Goal: Task Accomplishment & Management: Manage account settings

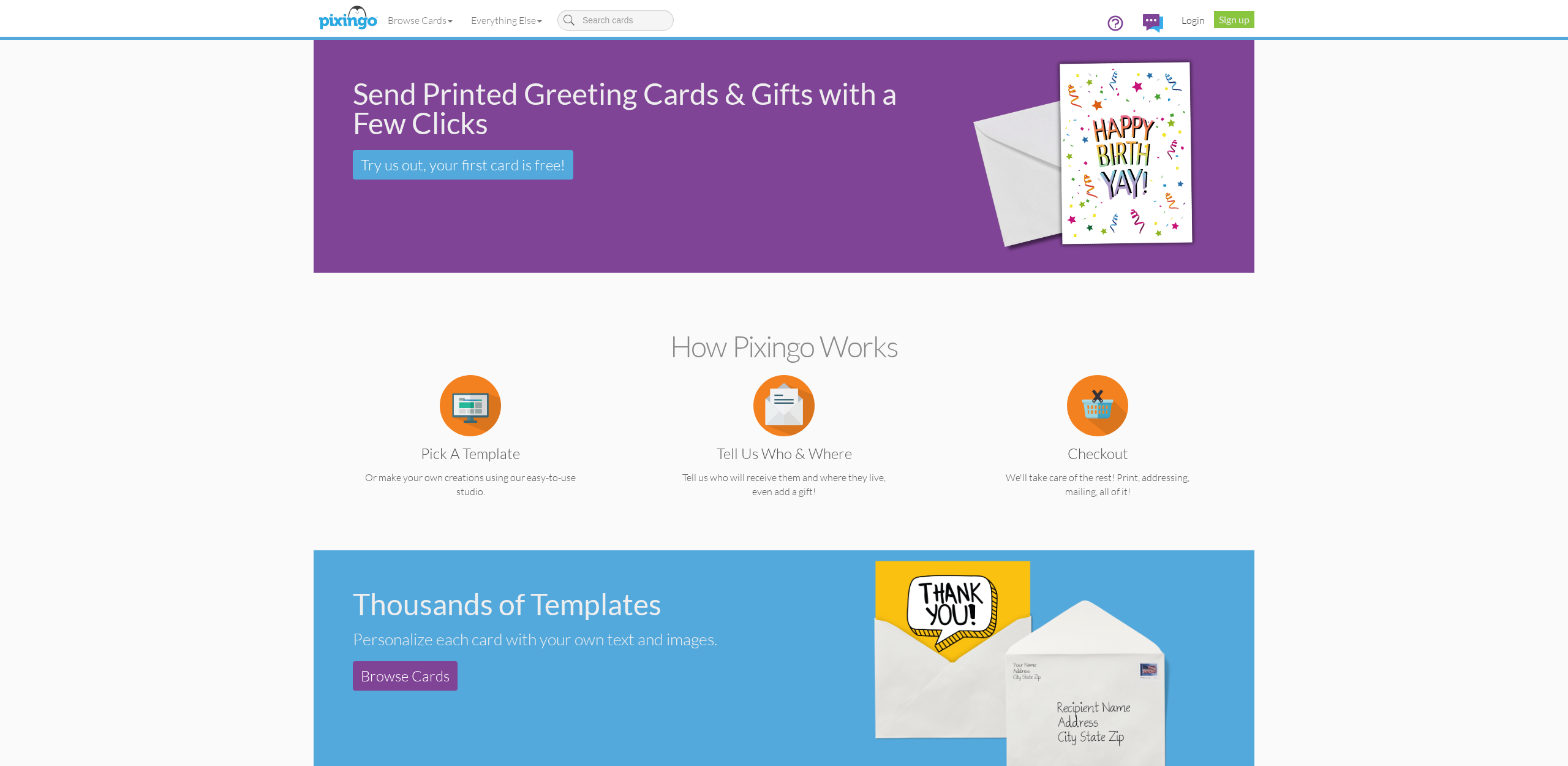
click at [1185, 22] on link "Login" at bounding box center [1193, 20] width 42 height 31
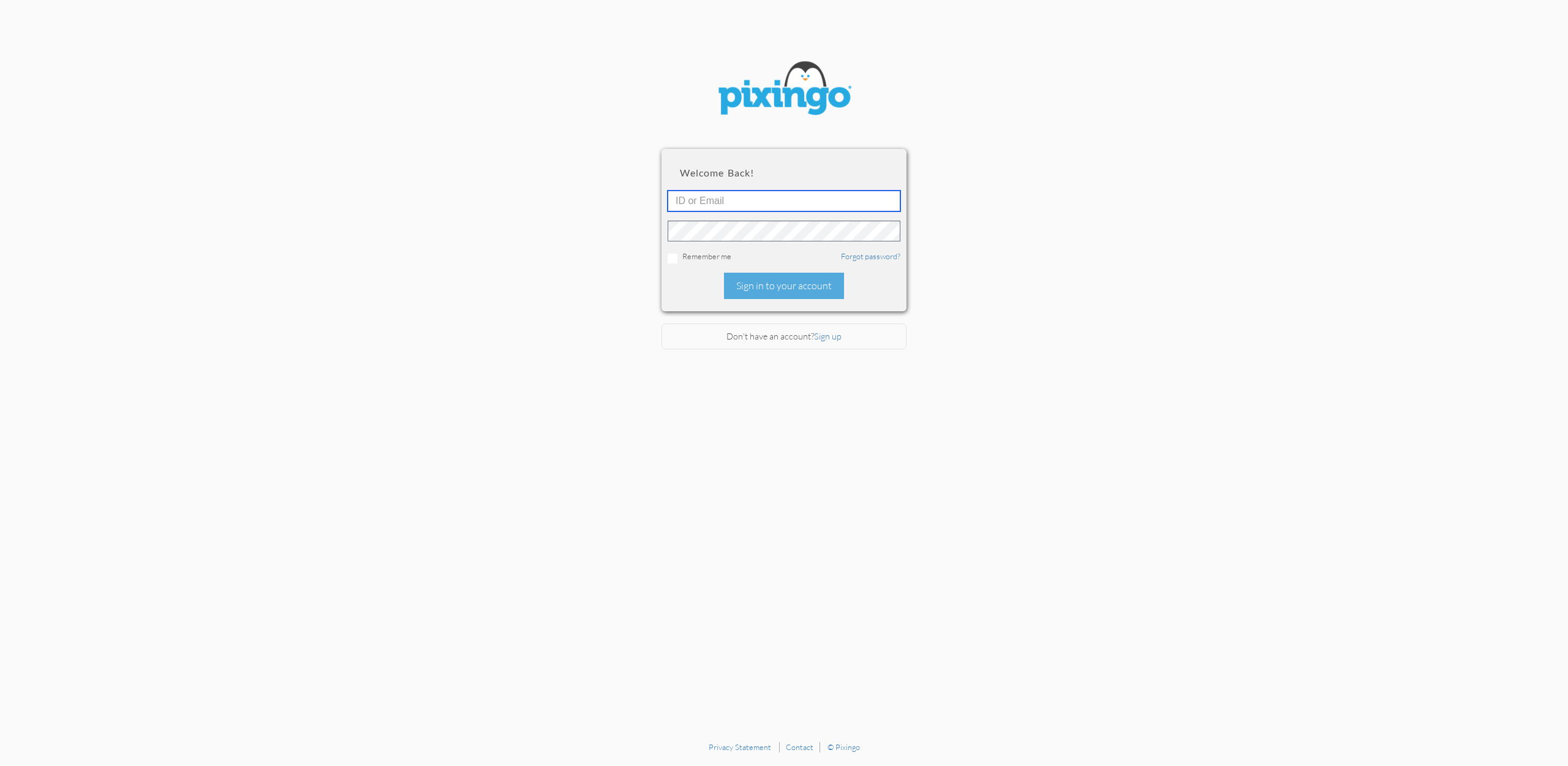
type input "accounting@reeut.com"
click at [783, 289] on div "Sign in to your account" at bounding box center [784, 285] width 120 height 26
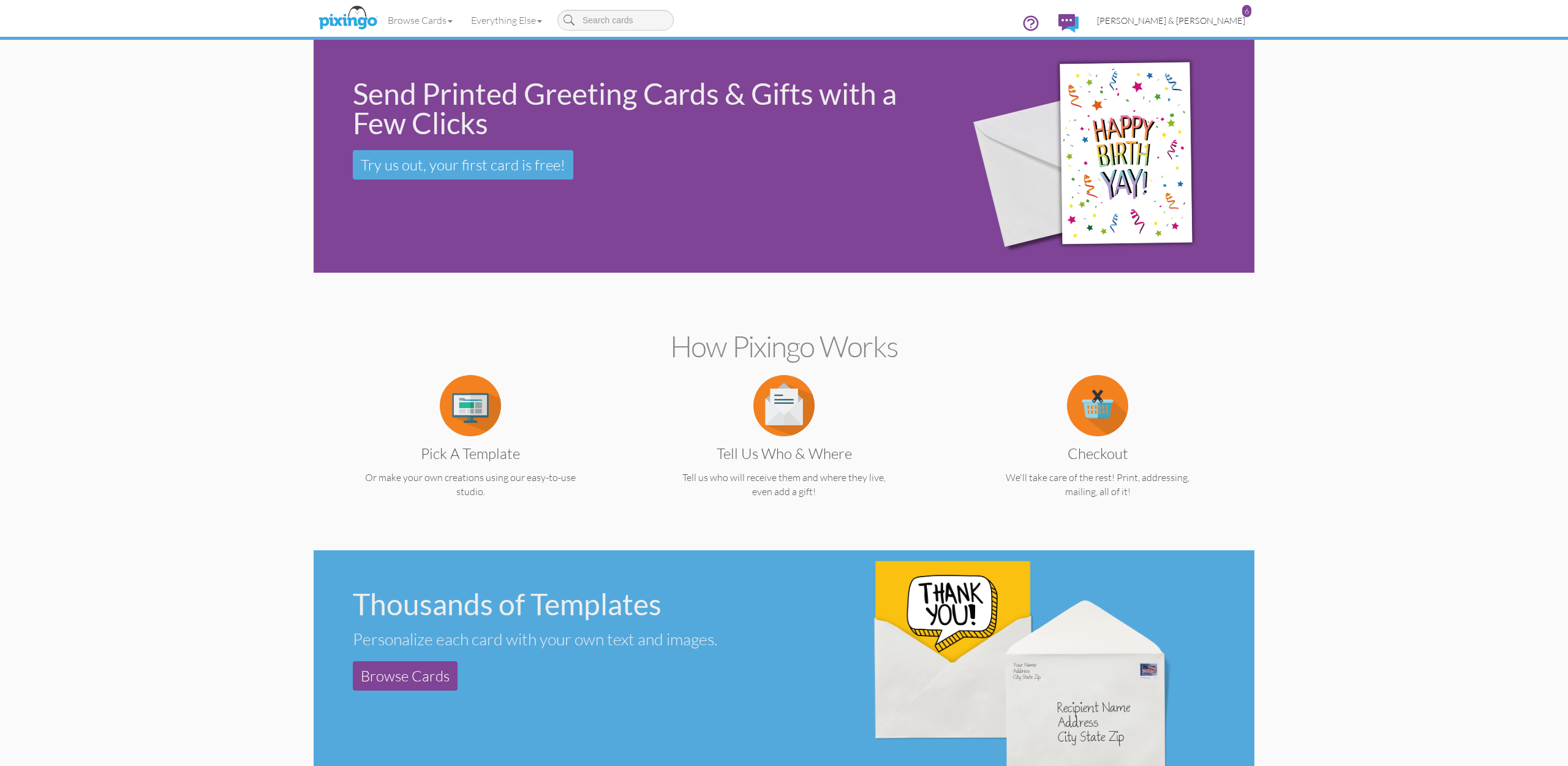
click at [1189, 15] on span "[PERSON_NAME] & [PERSON_NAME]" at bounding box center [1171, 20] width 148 height 11
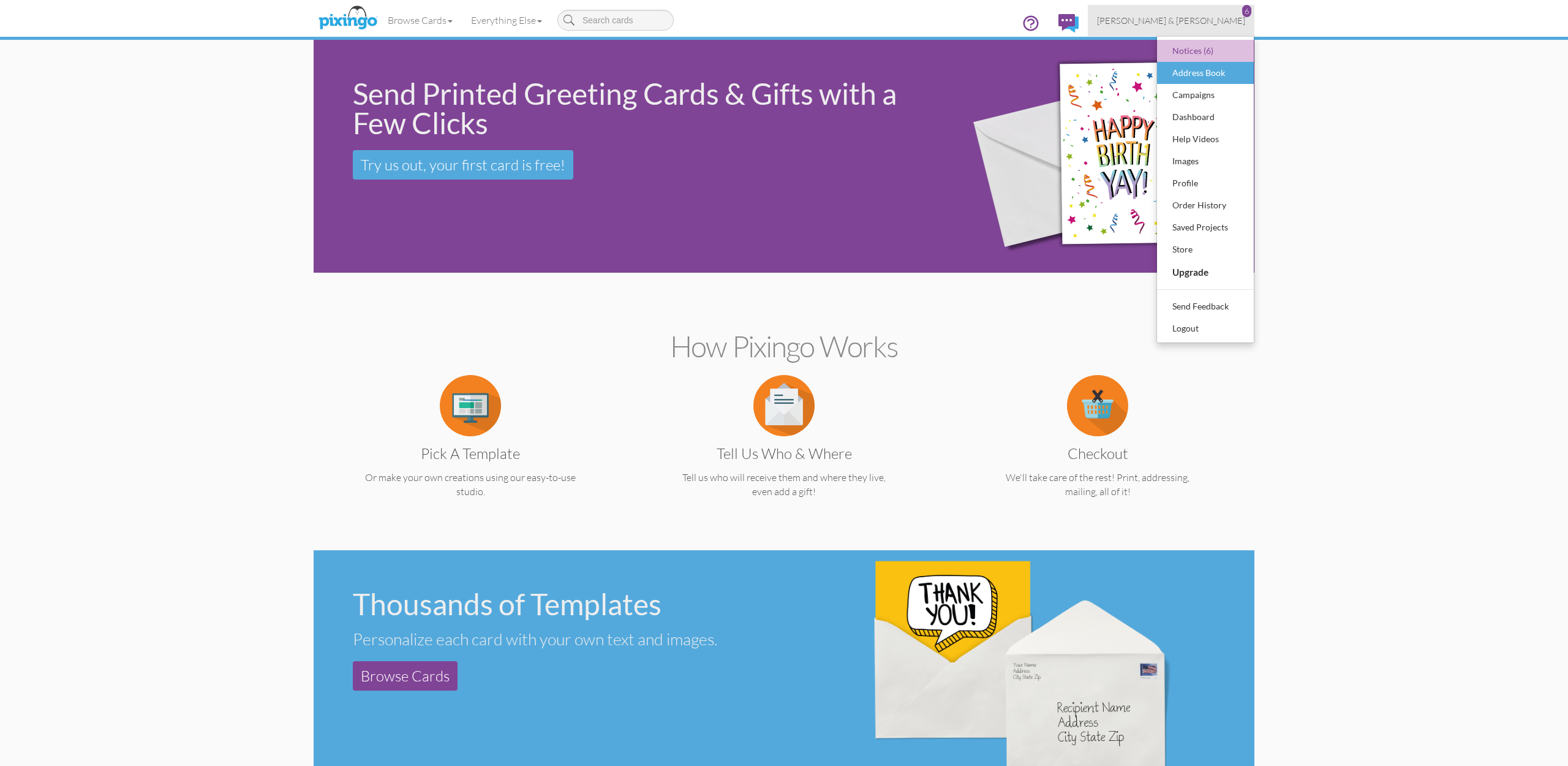
click at [1181, 64] on div "Address Book" at bounding box center [1205, 73] width 72 height 18
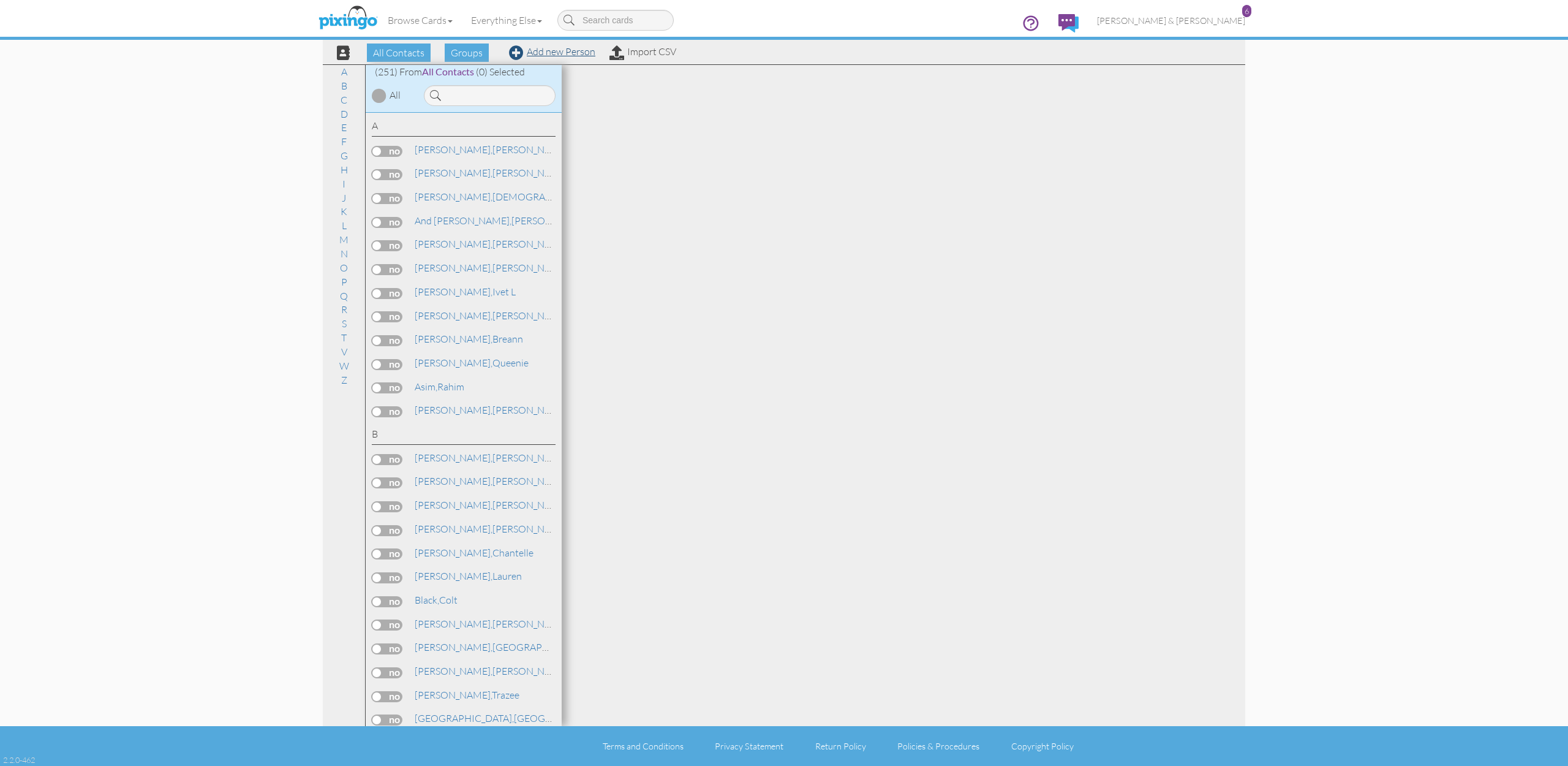
click at [573, 50] on link "Add new Person" at bounding box center [552, 51] width 86 height 12
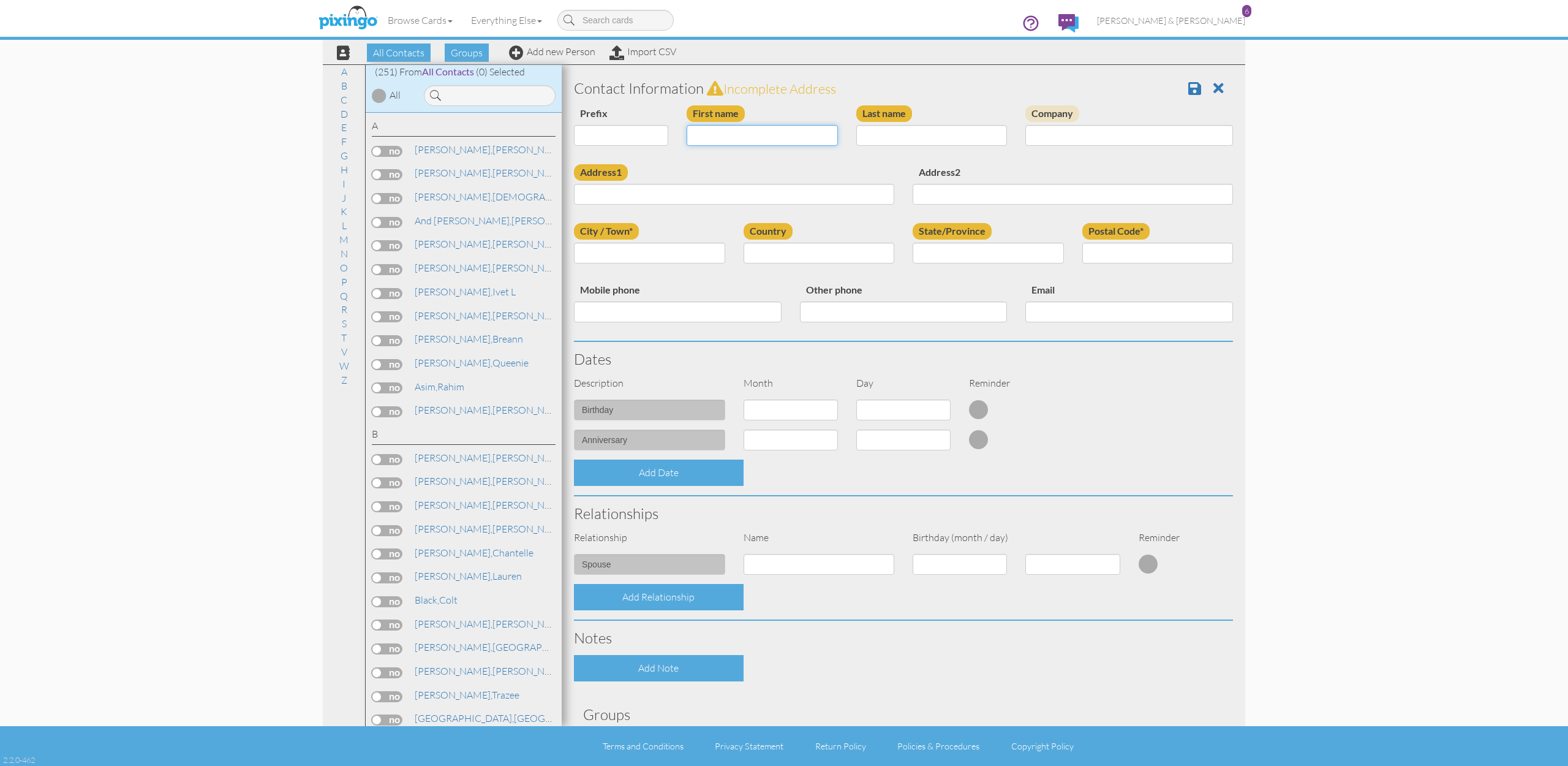
click at [773, 133] on input "First name" at bounding box center [762, 136] width 151 height 21
type input "[PERSON_NAME]"
type input "Glendenning"
paste input "909 n grand heights dr"
type input "909 n grand heights dr"
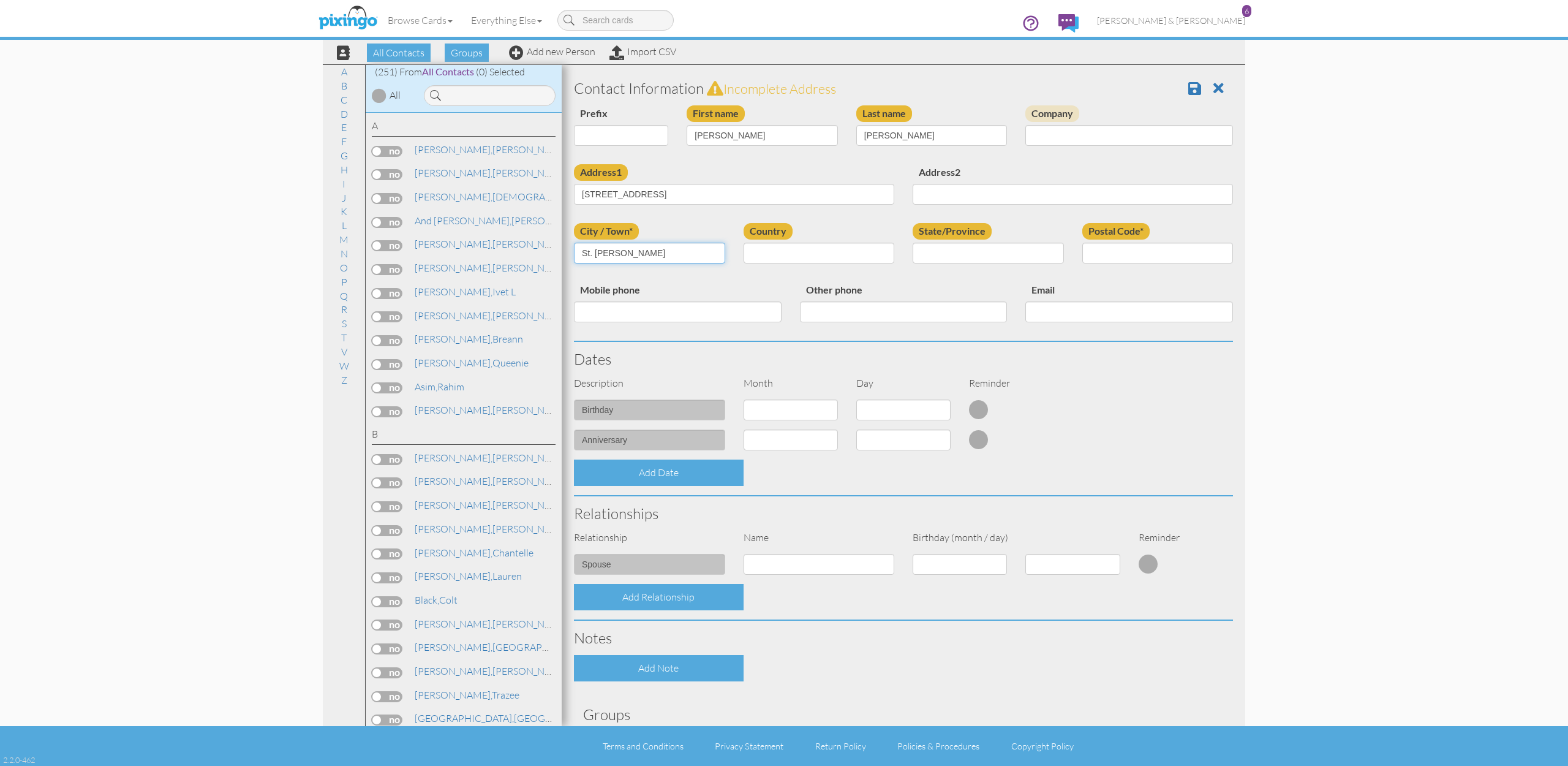
type input "St. George"
select select "object:1548"
select select "object:1847"
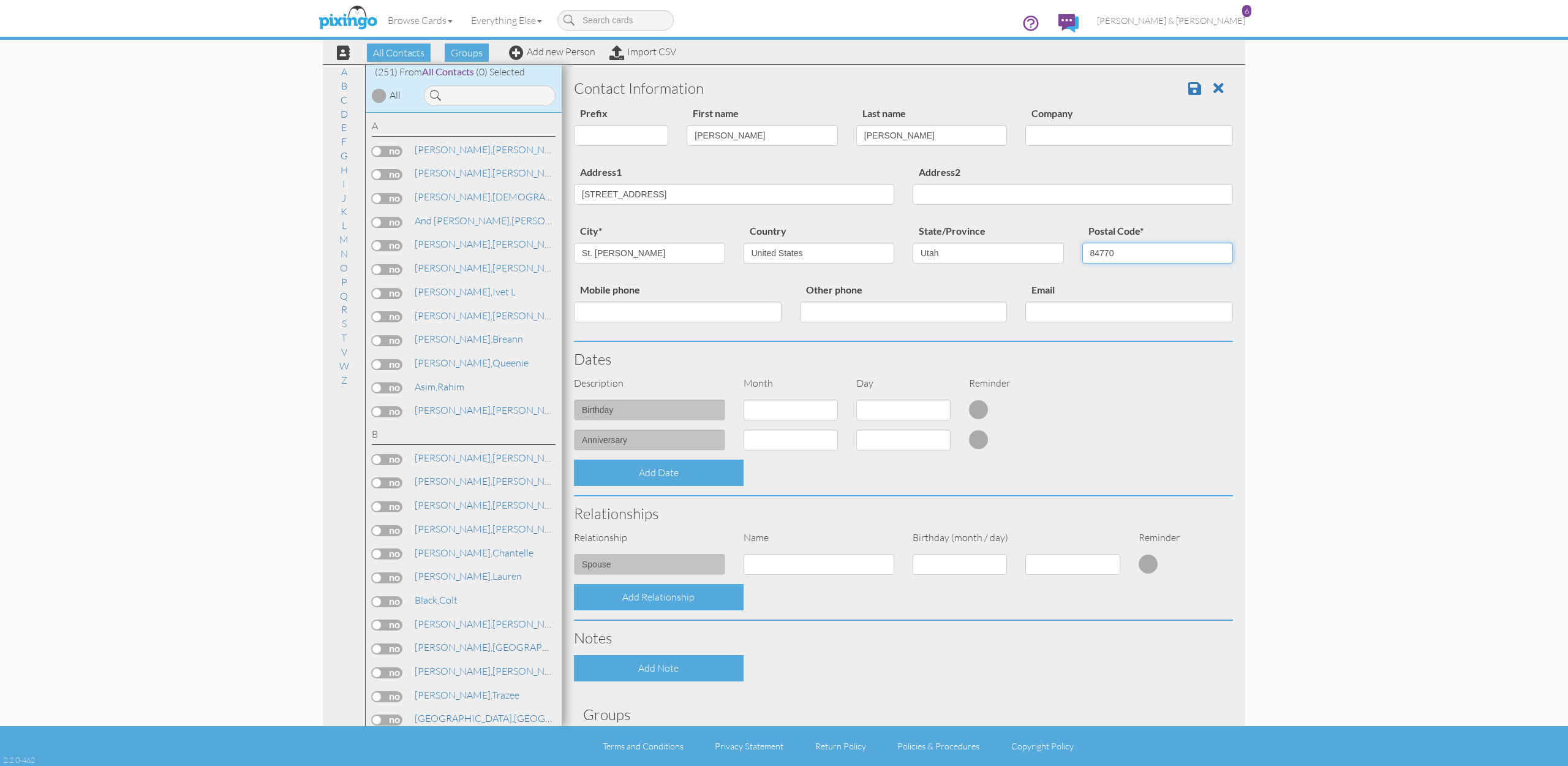
type input "84770"
select select "object:1544"
select select "number:12"
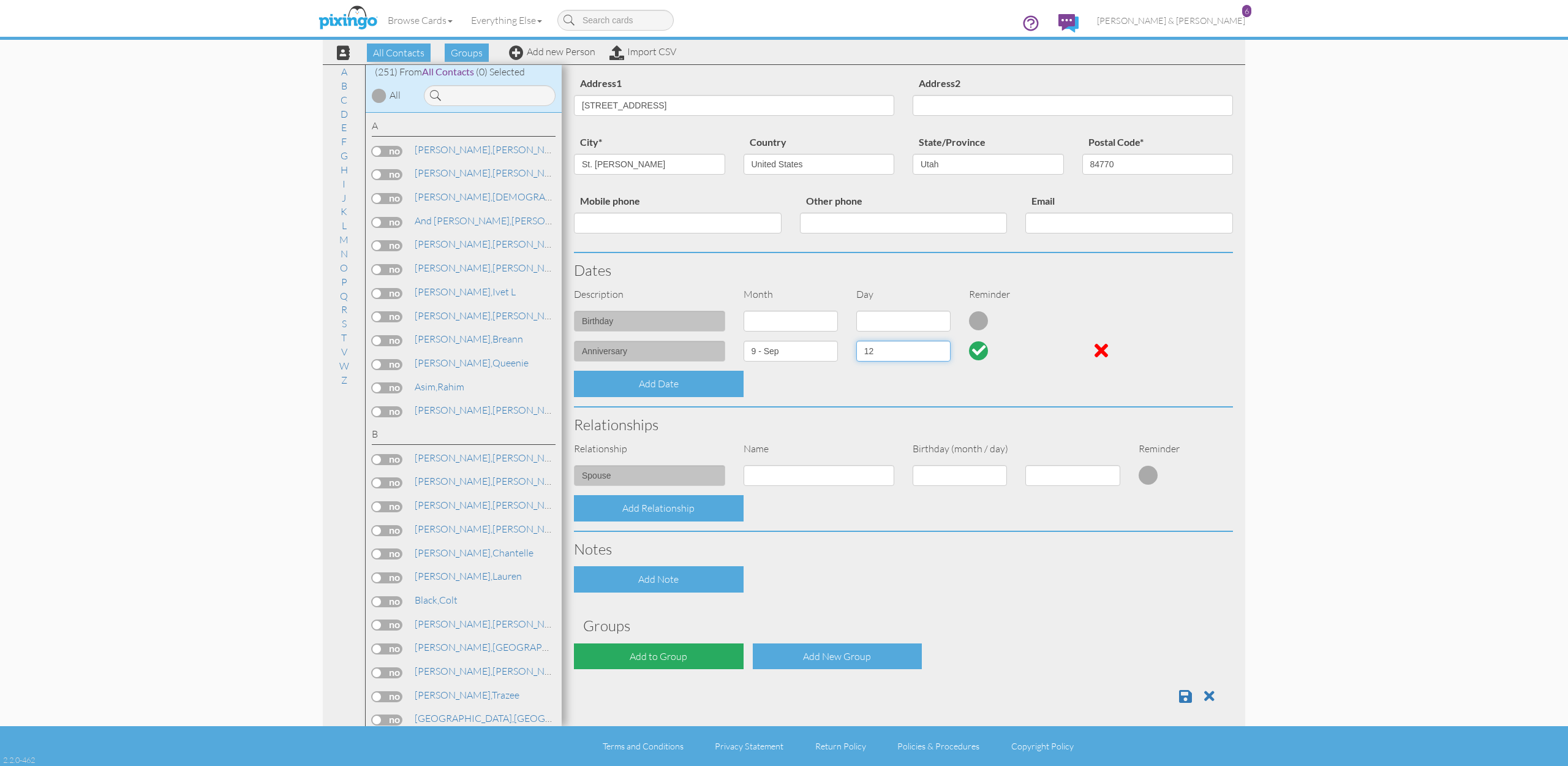
scroll to position [89, 0]
click at [683, 656] on div "Add to Group" at bounding box center [658, 656] width 169 height 26
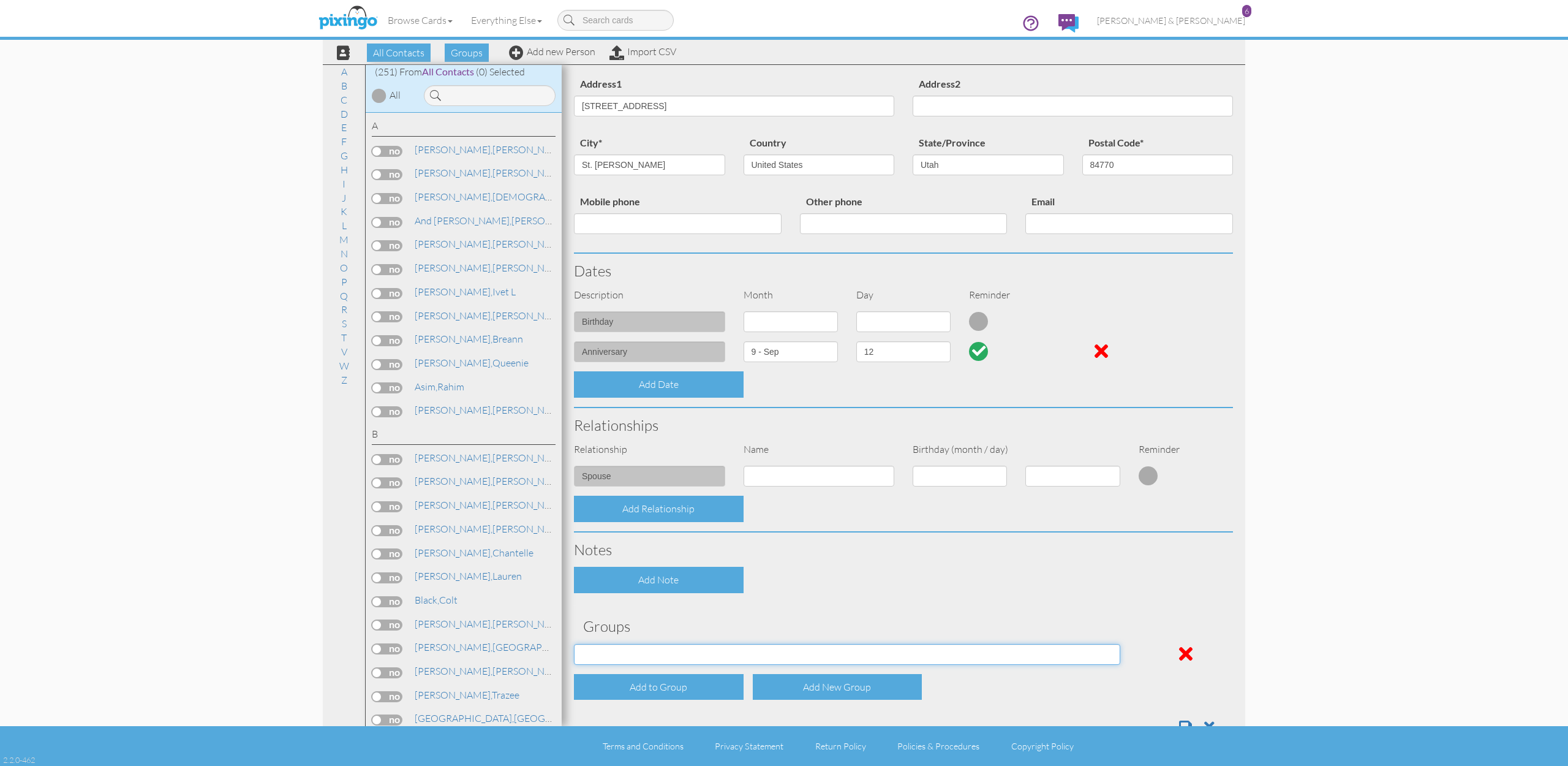
select select "object:1862"
click at [1039, 608] on div "Contact Information Prefix Dr. Mr. Mrs. First name Brock Last name Glendenning …" at bounding box center [903, 363] width 659 height 761
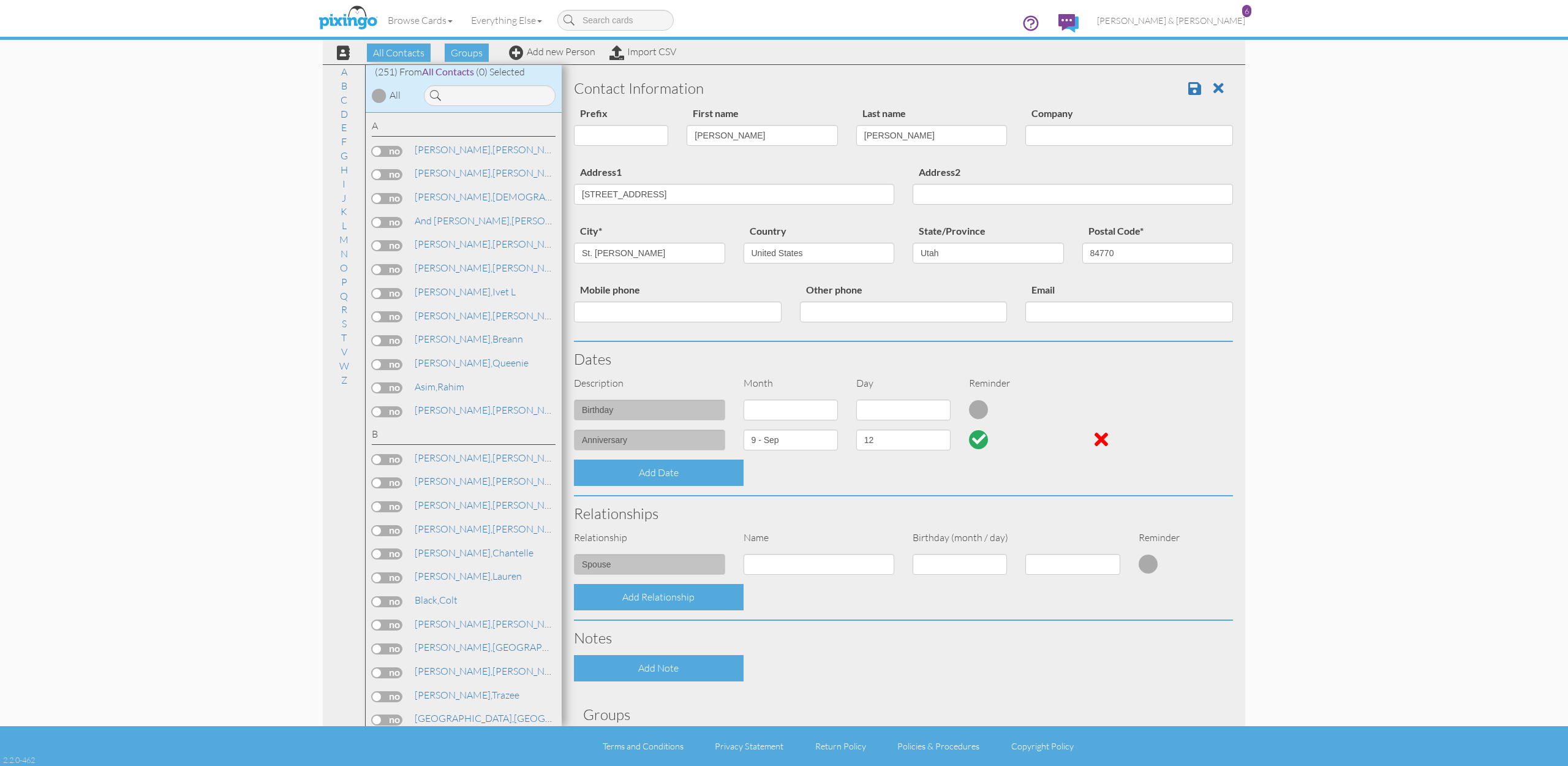
scroll to position [-2, 0]
click at [1074, 310] on input "Email" at bounding box center [1129, 312] width 208 height 21
paste input "brock@thestgeorgerealtor.com"
type input "brock@thestgeorgerealtor.com"
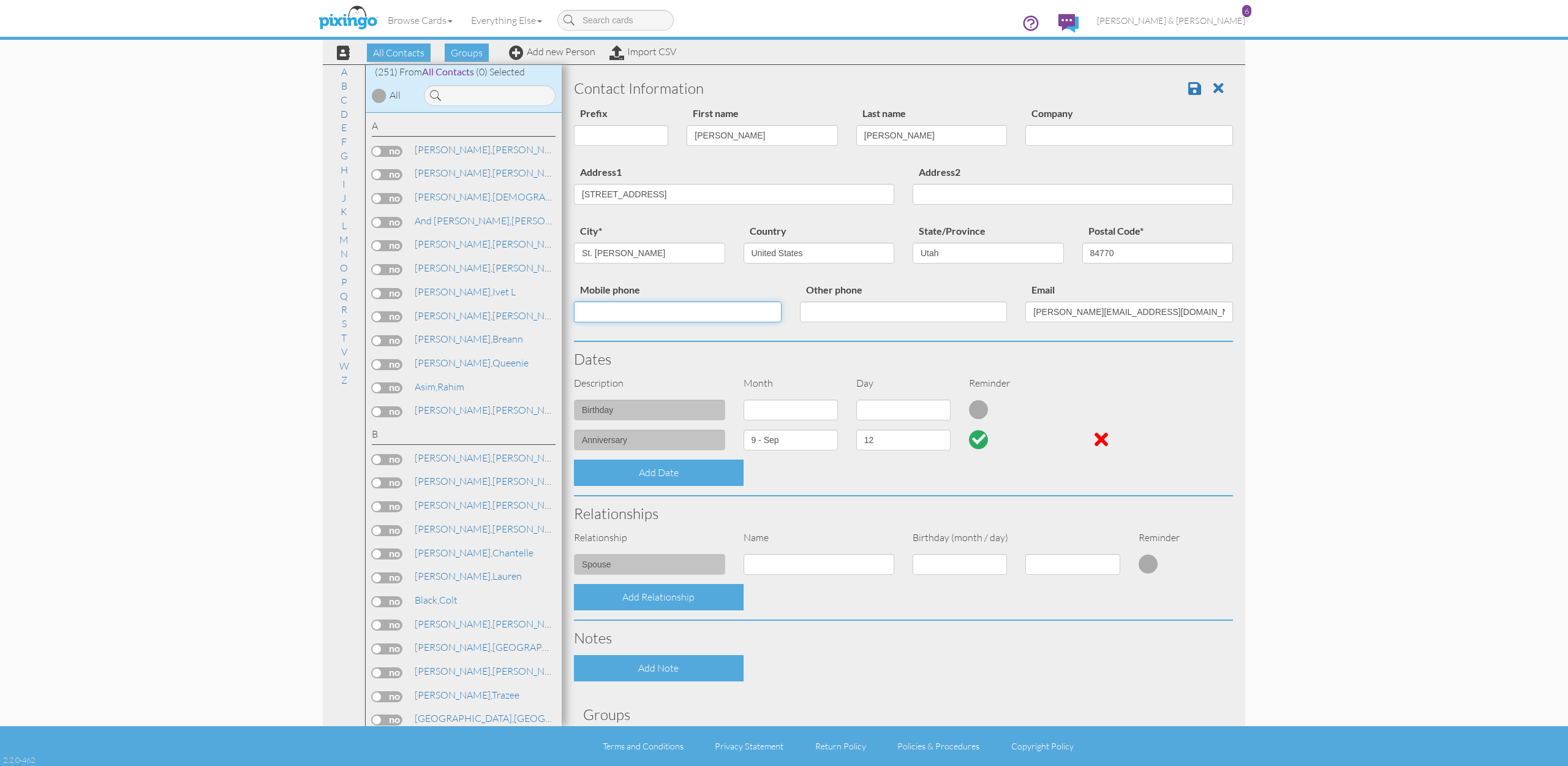
click at [694, 309] on input "Mobile phone" at bounding box center [677, 312] width 208 height 21
paste input "435-632-5754"
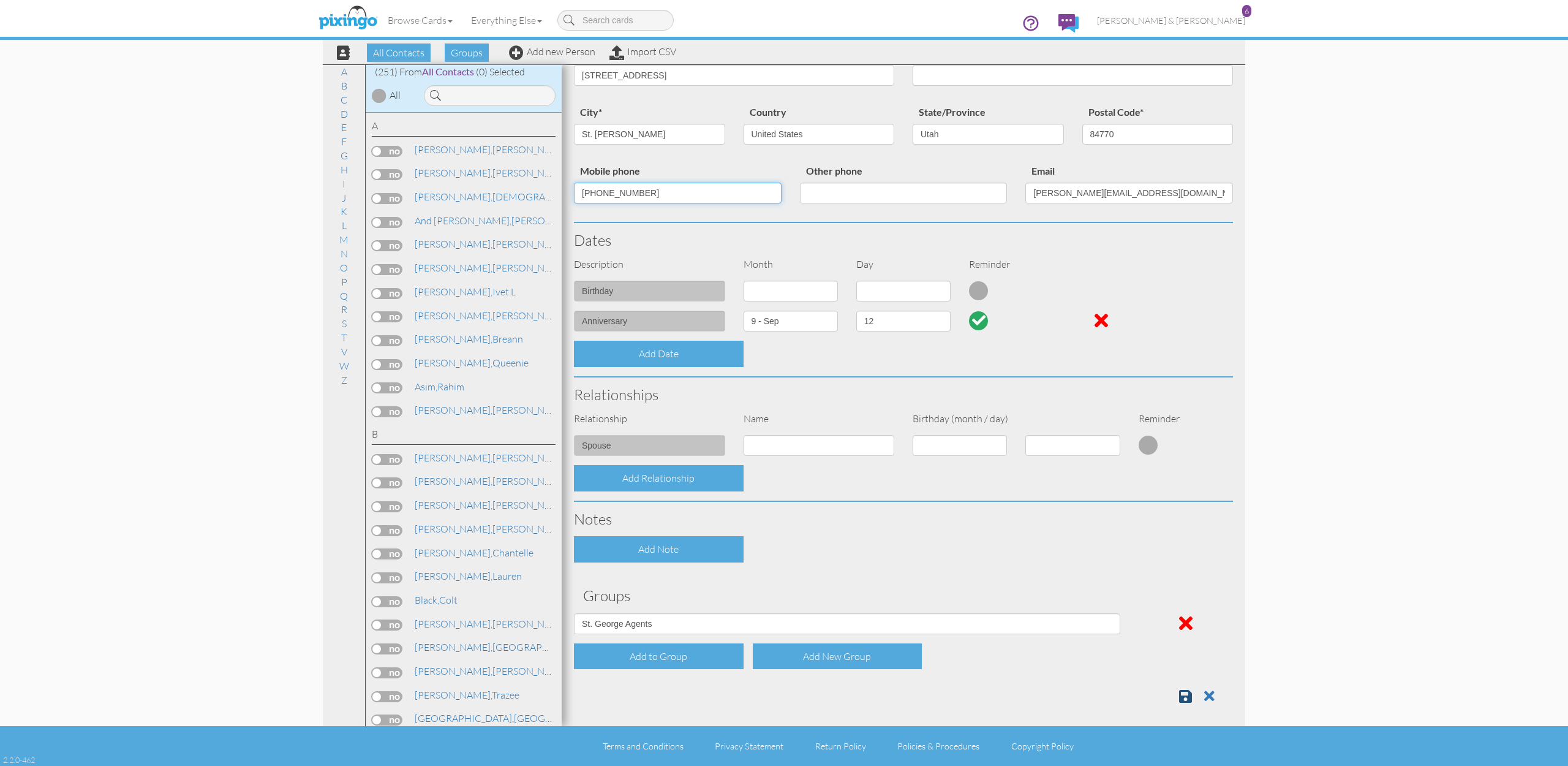
scroll to position [119, 0]
type input "435-632-5754"
click at [1192, 692] on span at bounding box center [1185, 697] width 13 height 15
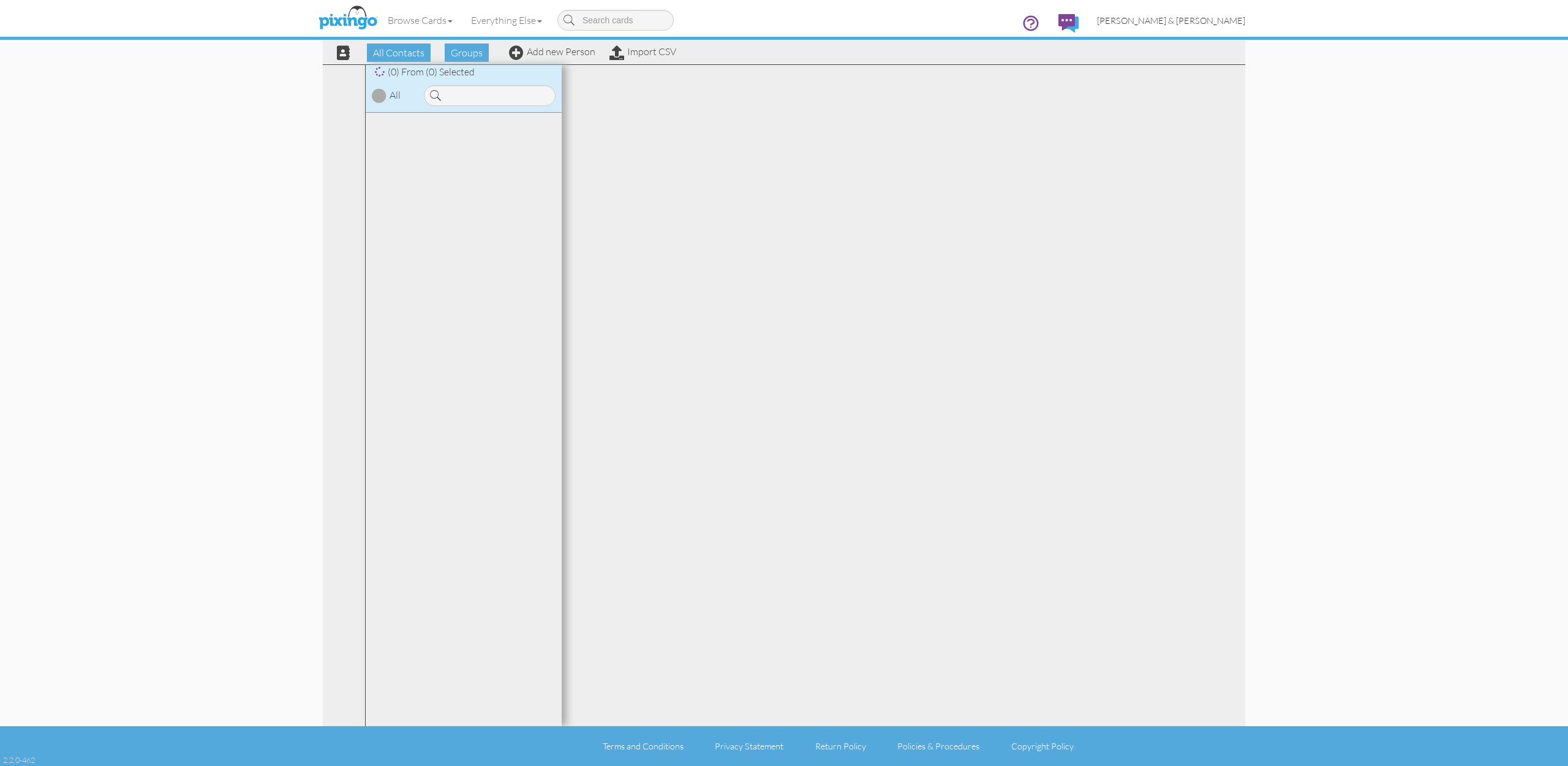
click at [1218, 20] on span "[PERSON_NAME] & [PERSON_NAME]" at bounding box center [1171, 20] width 148 height 11
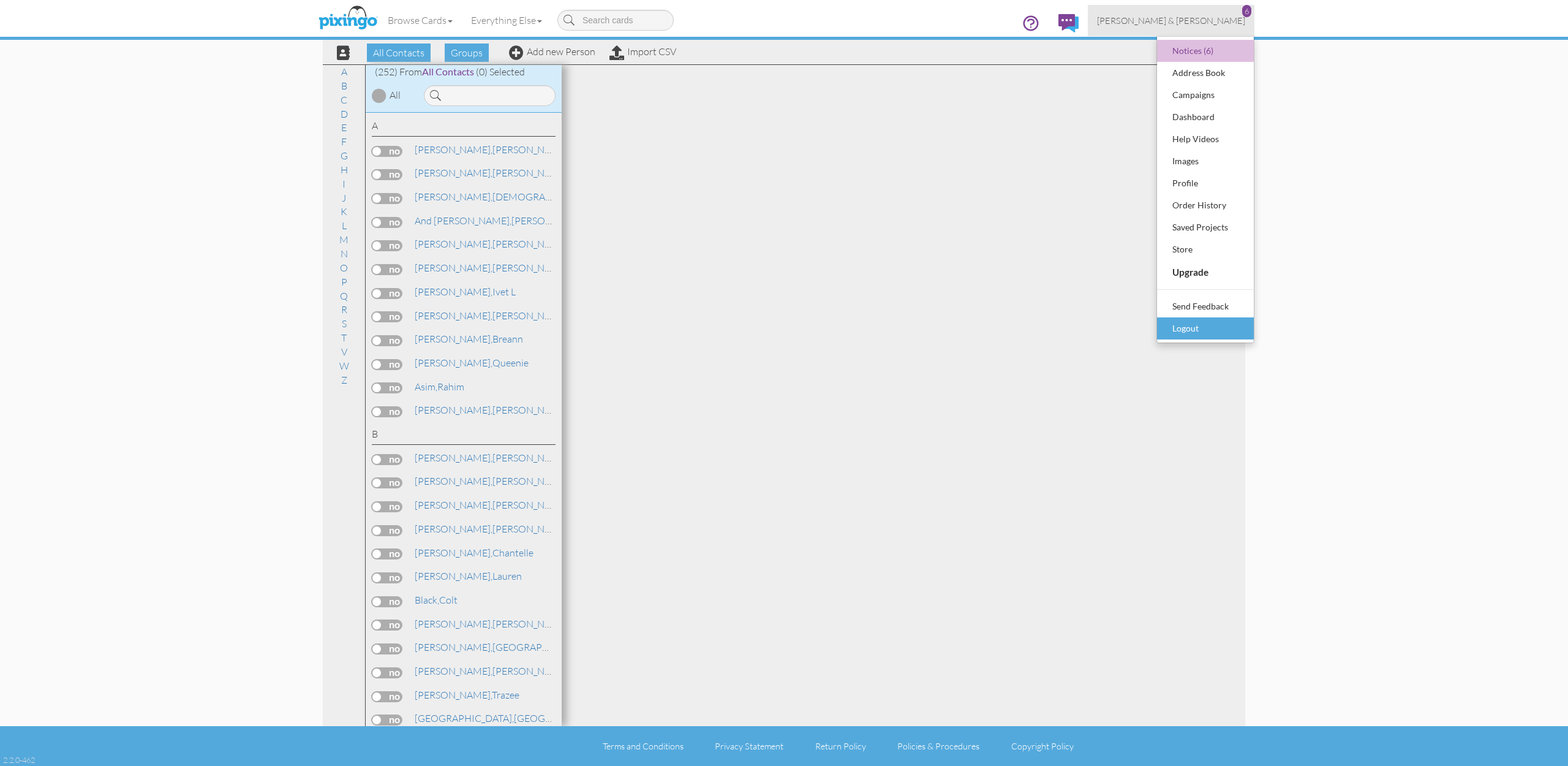
click at [1202, 326] on div "Logout" at bounding box center [1205, 328] width 72 height 18
